Goal: Information Seeking & Learning: Find specific fact

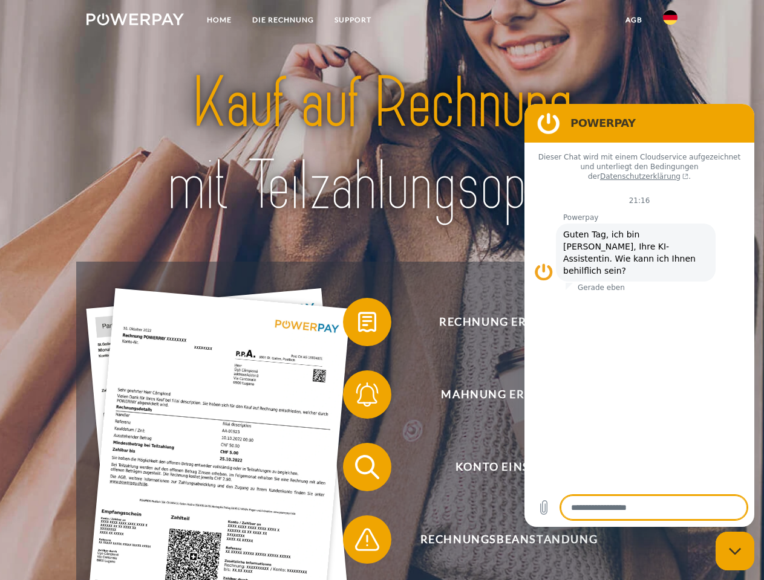
click at [135, 21] on img at bounding box center [134, 19] width 97 height 12
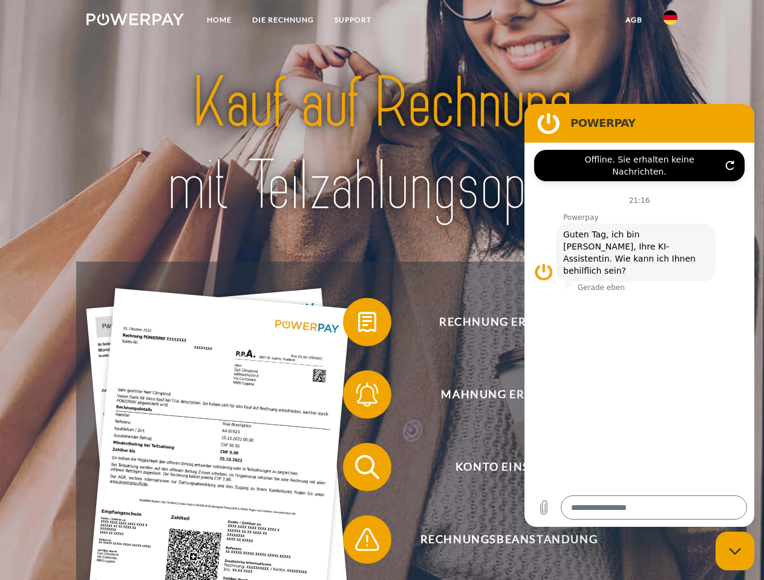
click at [670, 21] on img at bounding box center [670, 17] width 15 height 15
click at [633, 20] on link "agb" at bounding box center [633, 20] width 37 height 22
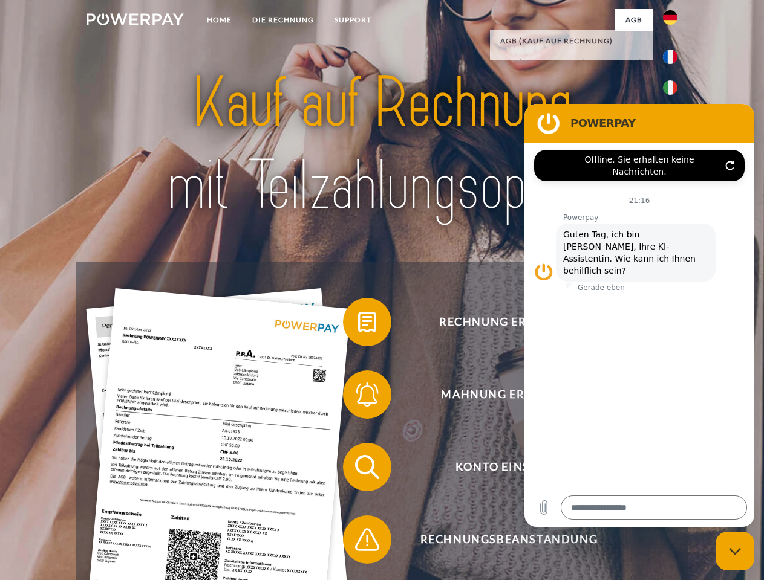
click at [358, 325] on span at bounding box center [349, 322] width 60 height 60
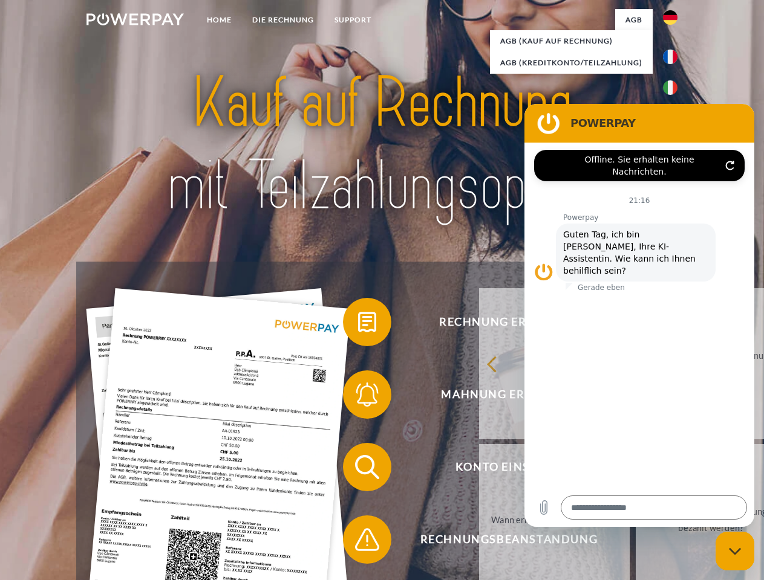
click at [358, 397] on div "Rechnung erhalten? Mahnung erhalten? Konto einsehen" at bounding box center [381, 504] width 611 height 484
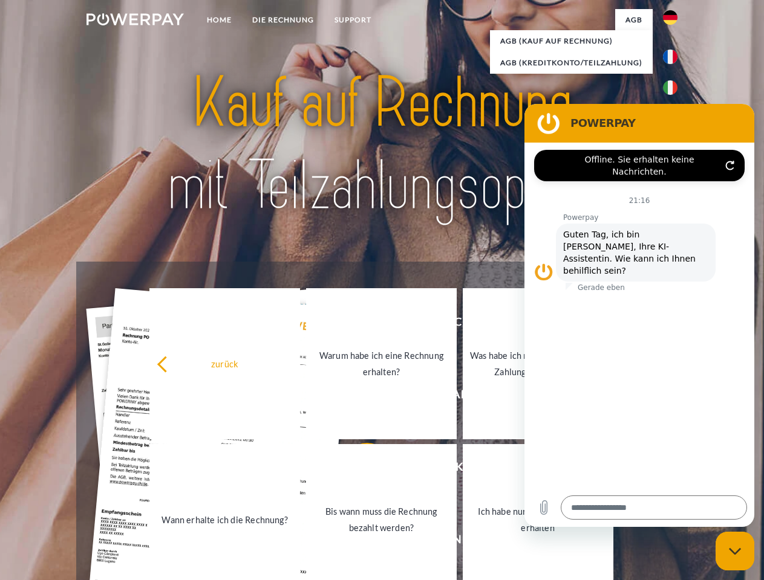
click at [358, 470] on link "Bis wann muss die Rechnung bezahlt werden?" at bounding box center [381, 519] width 151 height 151
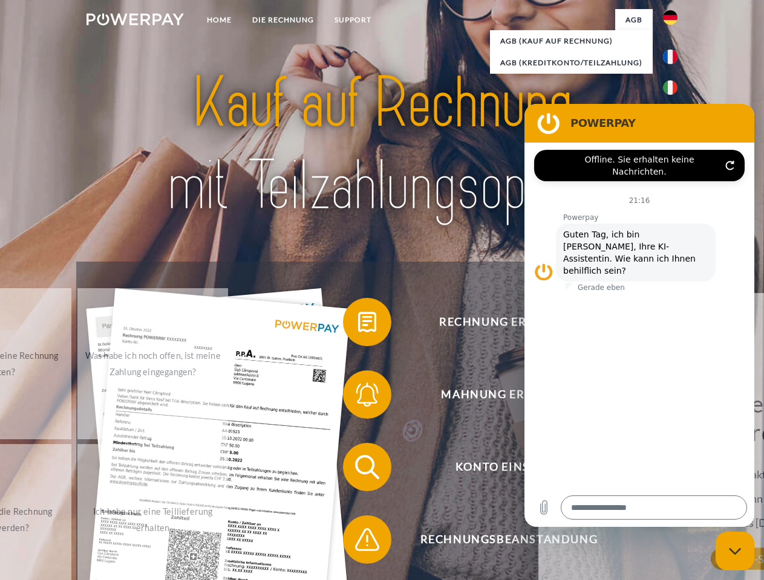
click at [358, 542] on span at bounding box center [349, 540] width 60 height 60
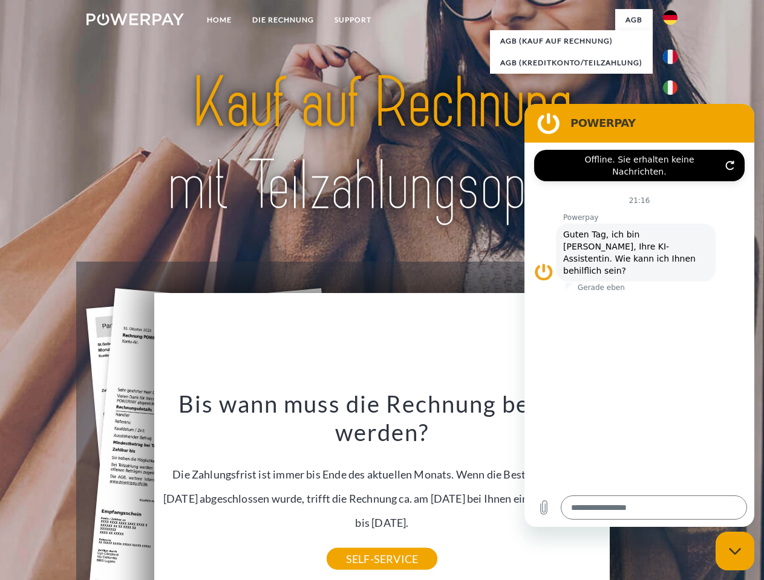
click at [735, 551] on icon "Messaging-Fenster schließen" at bounding box center [735, 552] width 13 height 8
type textarea "*"
